Goal: Book appointment/travel/reservation

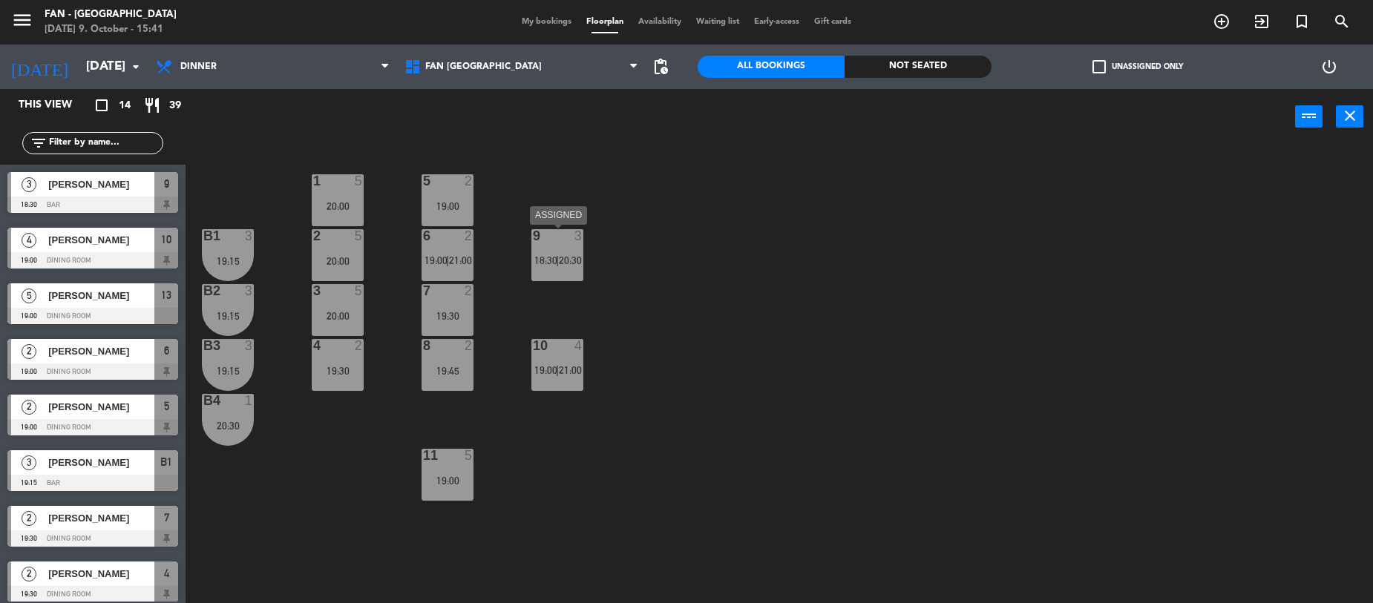
click at [554, 265] on span "18:30" at bounding box center [545, 261] width 23 height 12
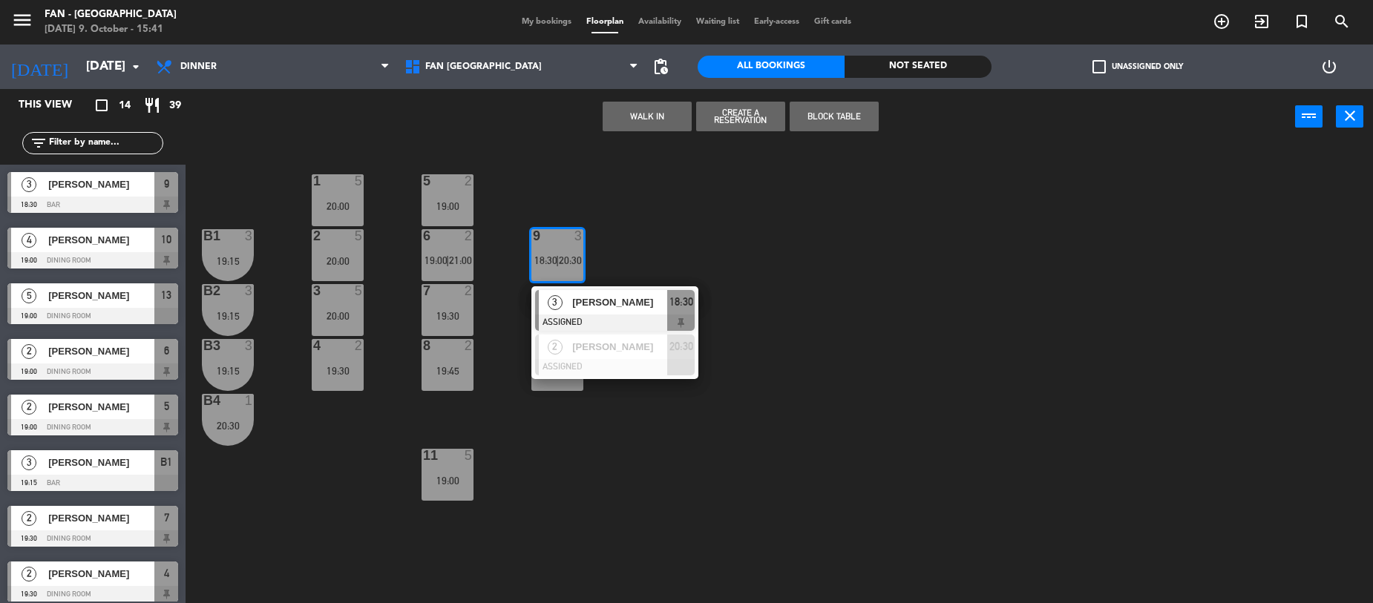
click at [666, 239] on div "1 5 20:00 5 2 19:00 B1 3 19:15 9 3 18:30 | 20:30 3 [PERSON_NAME] ASSIGNED 18:30…" at bounding box center [787, 377] width 1174 height 459
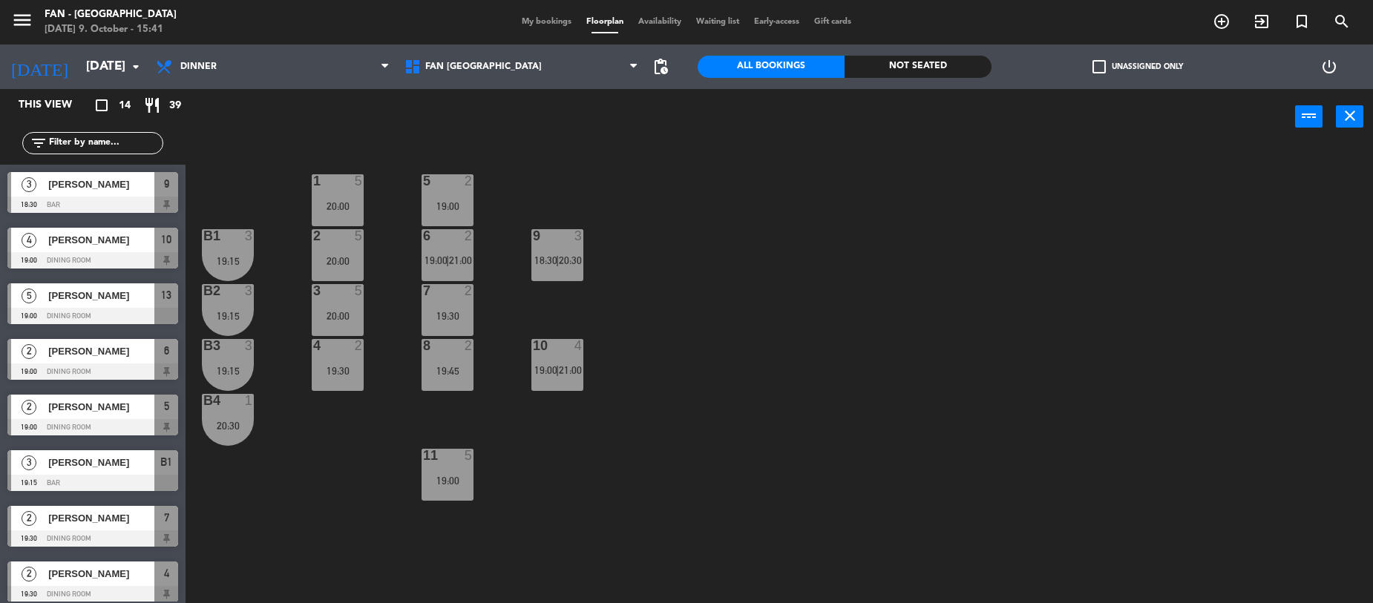
click at [551, 376] on div "10 4 19:00 | 21:00" at bounding box center [557, 365] width 52 height 52
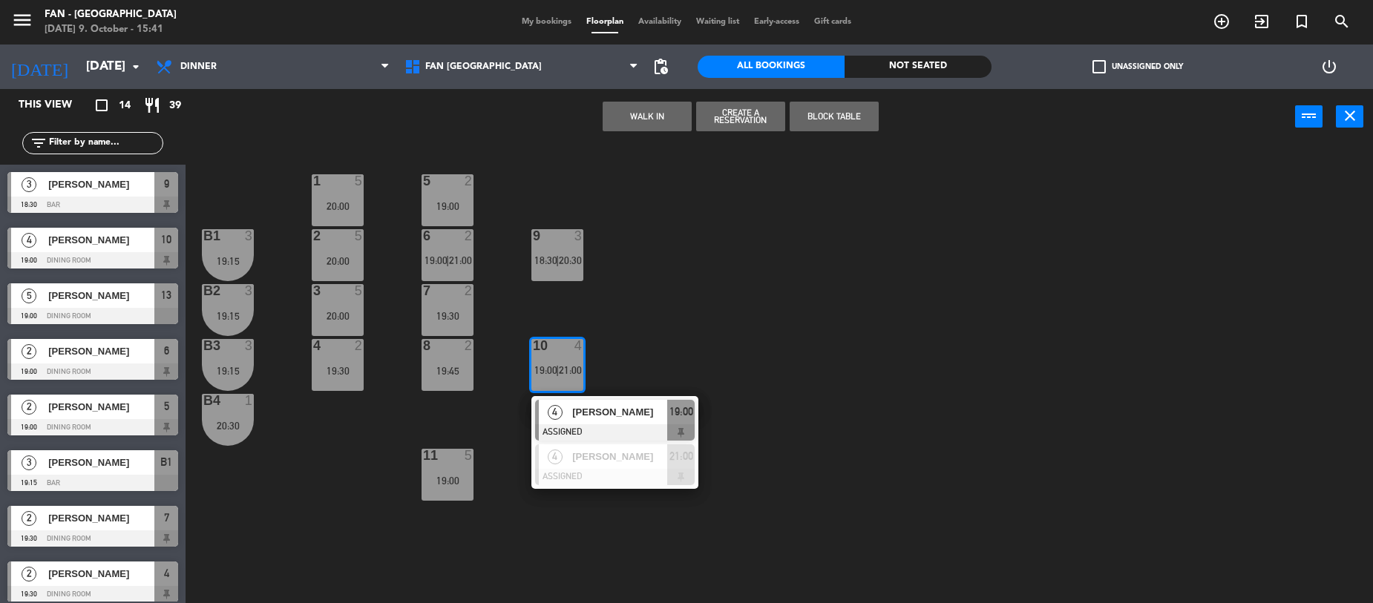
click at [658, 296] on div "1 5 20:00 5 2 19:00 B1 3 19:15 9 3 18:30 | 20:30 2 5 20:00 6 2 19:00 | 21:00 B2…" at bounding box center [787, 377] width 1174 height 459
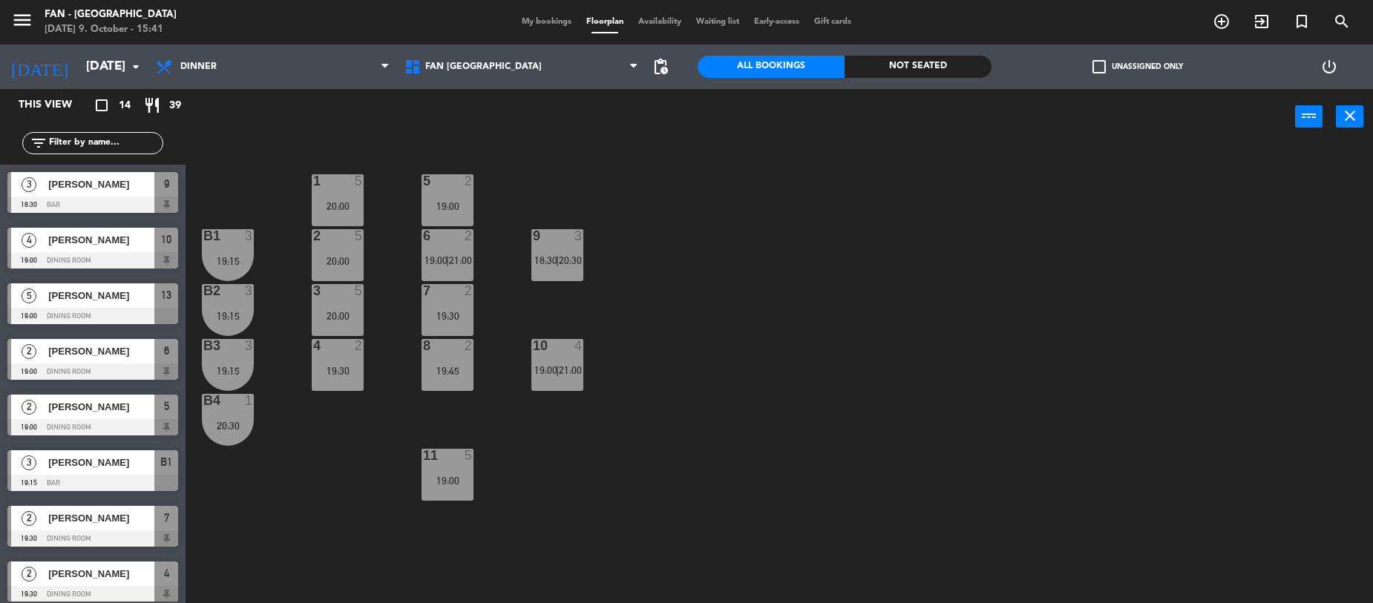
click at [560, 258] on span "20:30" at bounding box center [570, 261] width 23 height 12
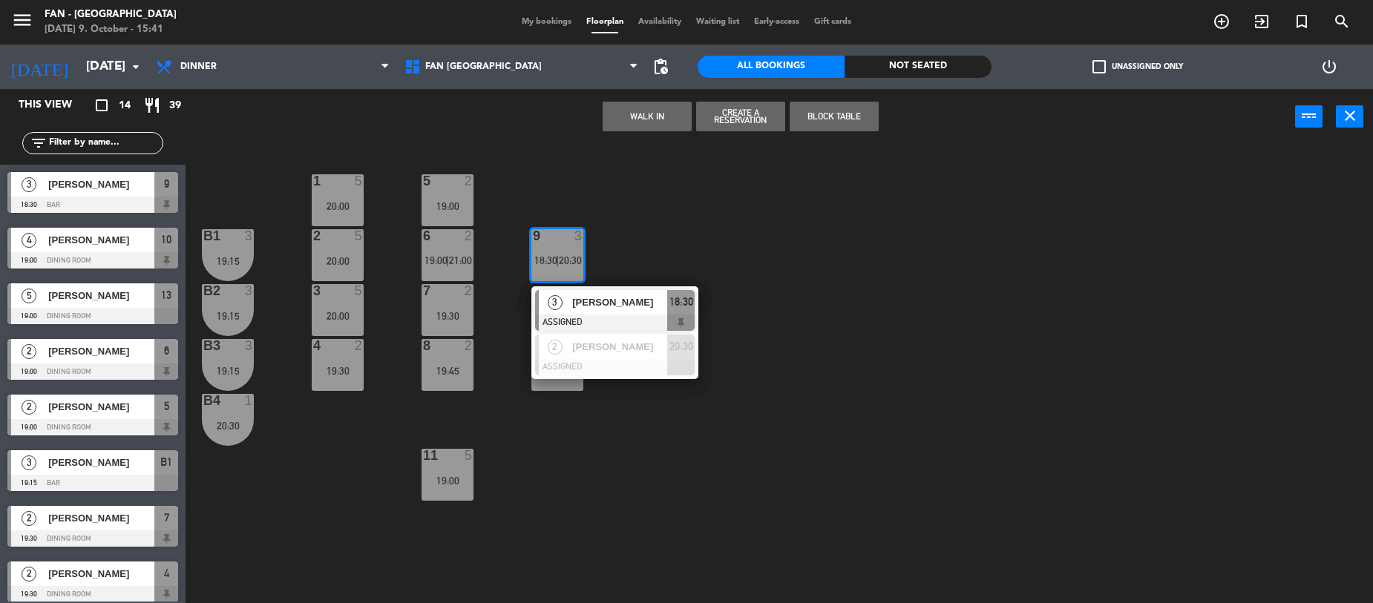
click at [663, 237] on div "1 5 20:00 5 2 19:00 B1 3 19:15 9 3 18:30 | 20:30 3 [PERSON_NAME] ASSIGNED 18:30…" at bounding box center [787, 377] width 1174 height 459
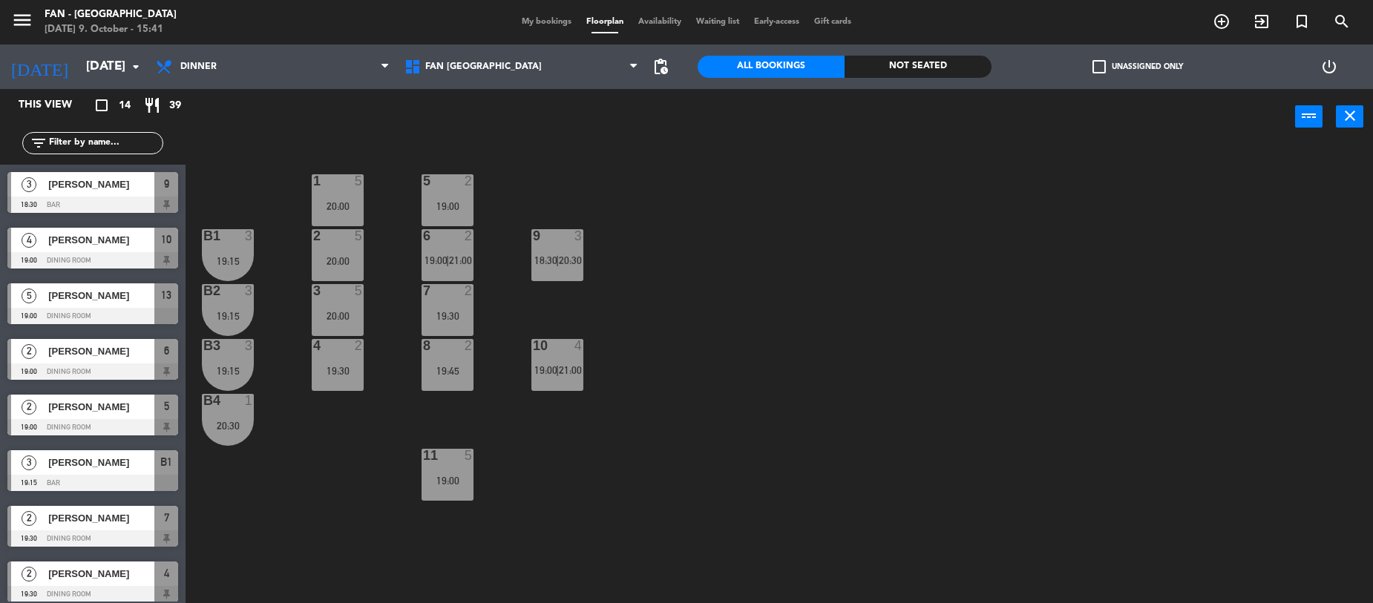
click at [545, 284] on div "1 5 20:00 5 2 19:00 B1 3 19:15 9 3 18:30 | 20:30 2 5 20:00 6 2 19:00 | 21:00 B2…" at bounding box center [787, 377] width 1174 height 459
click at [554, 272] on div "9 3 18:30 | 20:30" at bounding box center [557, 255] width 52 height 52
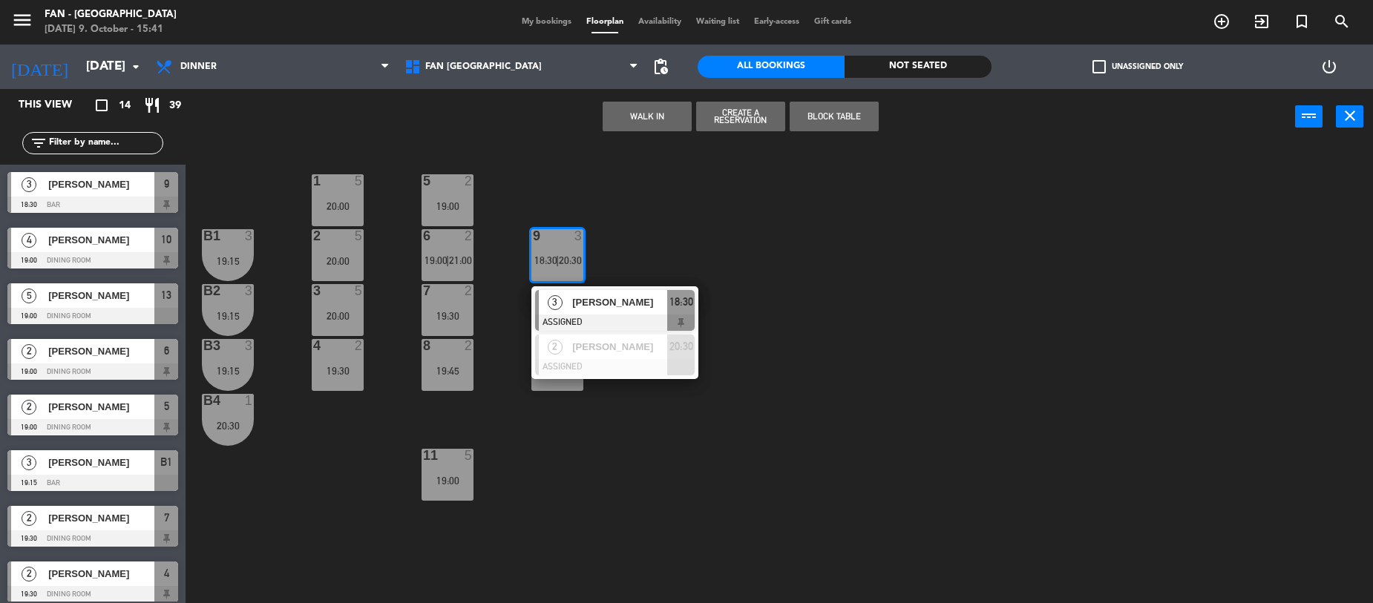
click at [615, 256] on div "1 5 20:00 5 2 19:00 B1 3 19:15 9 3 18:30 | 20:30 3 [PERSON_NAME] ASSIGNED 18:30…" at bounding box center [787, 377] width 1174 height 459
